Goal: Task Accomplishment & Management: Complete application form

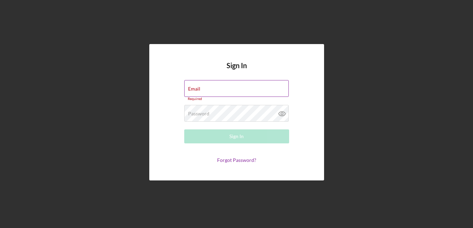
type input "[EMAIL_ADDRESS][DOMAIN_NAME]"
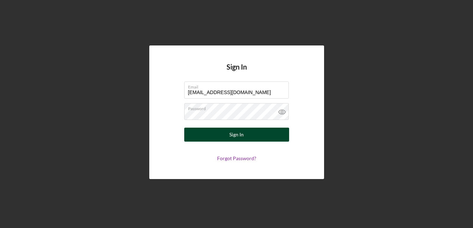
click at [254, 134] on button "Sign In" at bounding box center [236, 134] width 105 height 14
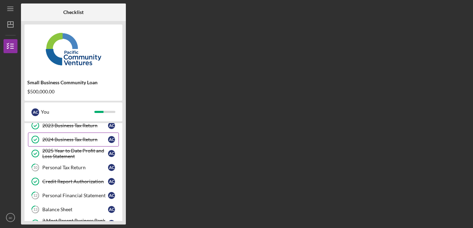
scroll to position [63, 0]
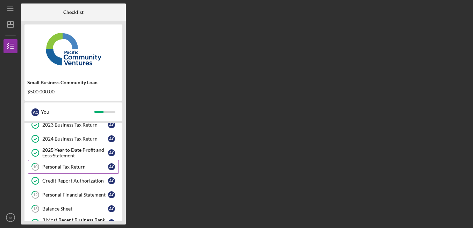
click at [70, 169] on div "Personal Tax Return" at bounding box center [75, 167] width 66 height 6
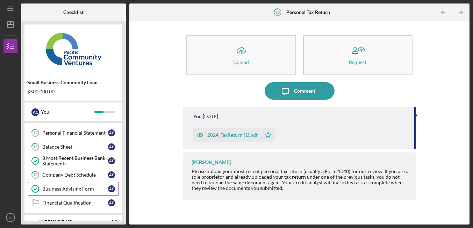
scroll to position [152, 0]
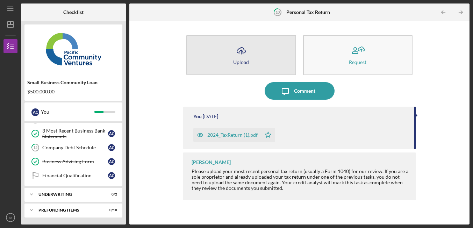
click at [256, 58] on button "Icon/Upload Upload" at bounding box center [241, 55] width 110 height 40
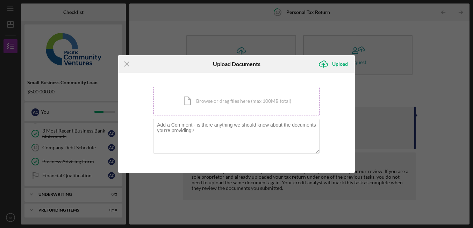
click at [235, 100] on div "Icon/Document Browse or drag files here (max 100MB total) Tap to choose files o…" at bounding box center [236, 101] width 167 height 29
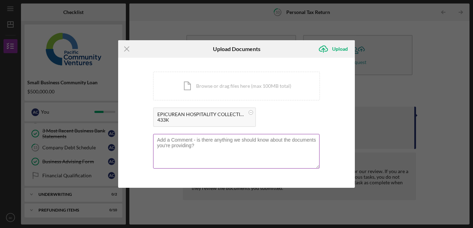
click at [250, 141] on textarea at bounding box center [236, 151] width 166 height 34
type textarea "I was able to have the CPA resend with the amounts and no password"
click at [333, 47] on div "Upload" at bounding box center [340, 49] width 16 height 14
